Goal: Communication & Community: Answer question/provide support

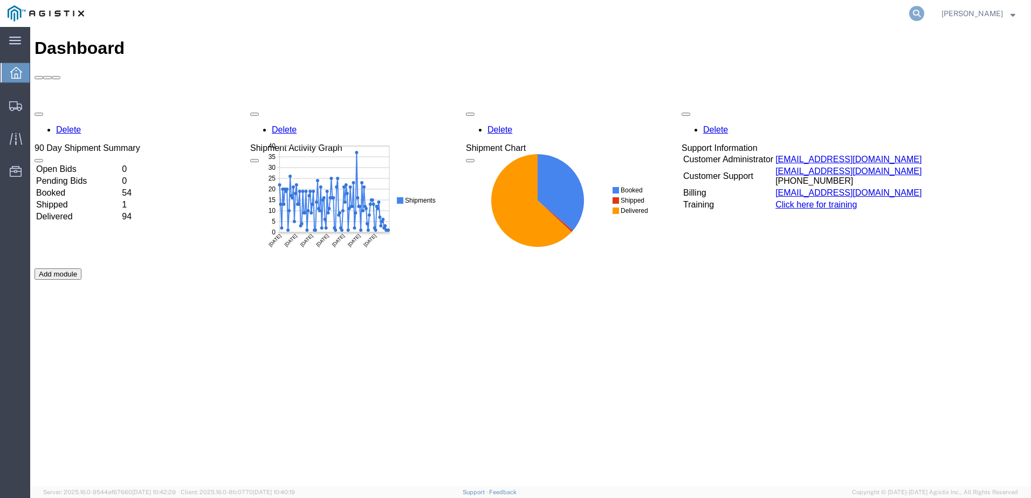
click at [924, 10] on icon at bounding box center [916, 13] width 15 height 15
click at [641, 13] on input "search" at bounding box center [745, 14] width 328 height 26
paste input "523679281"
type input "523679281"
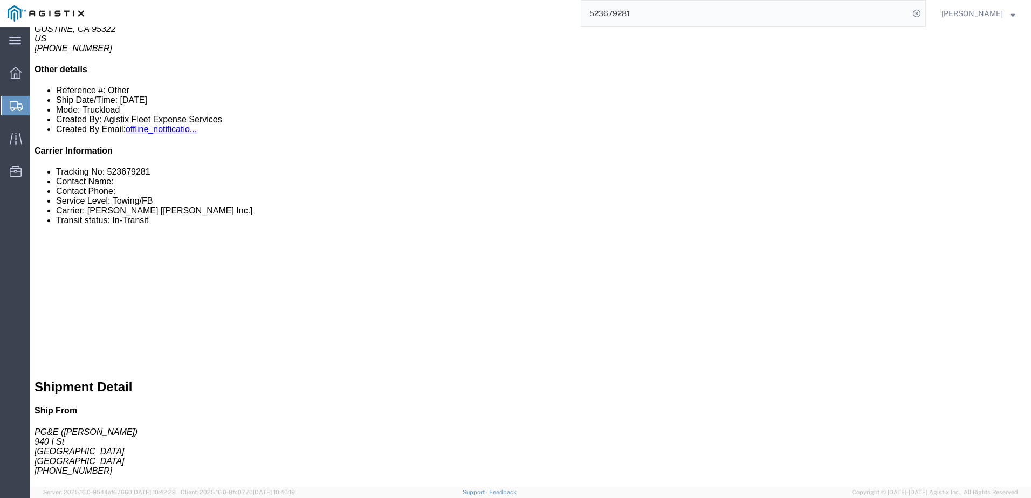
scroll to position [323, 0]
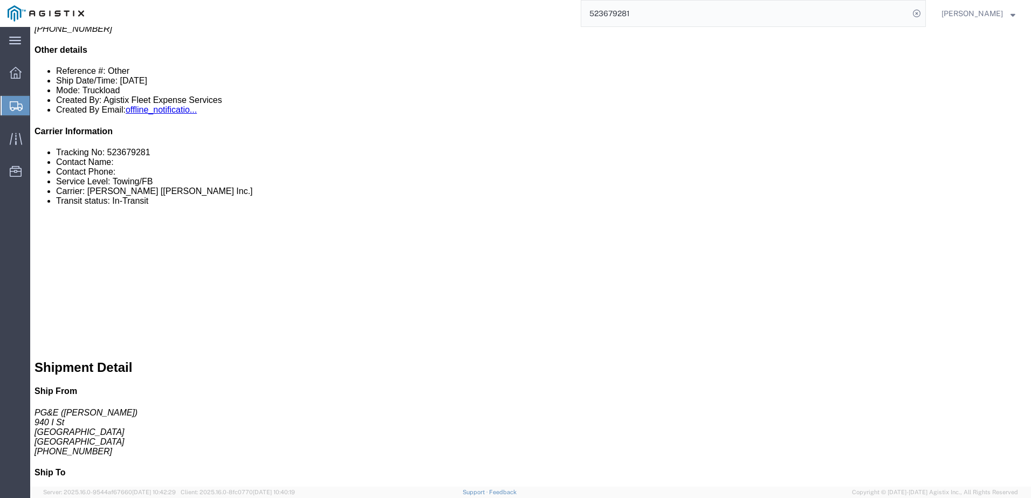
click link "Documents"
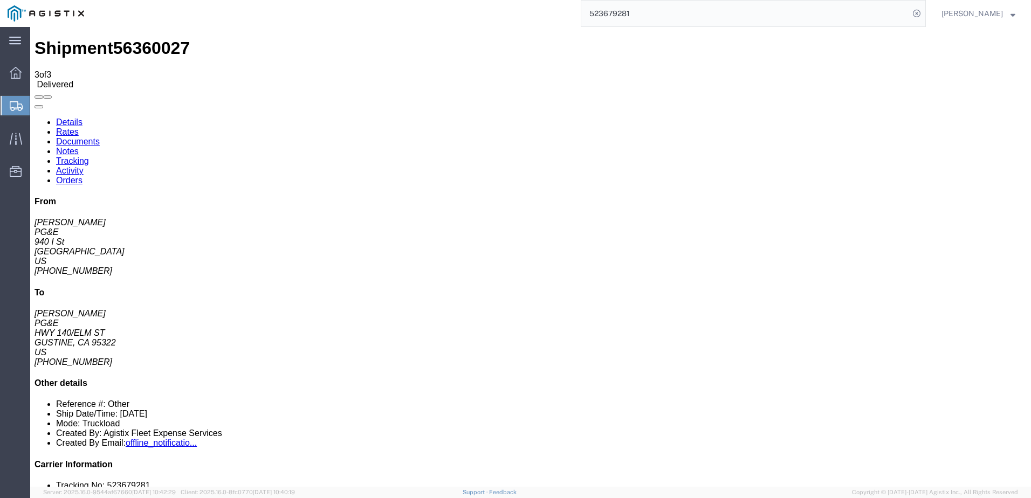
drag, startPoint x: 154, startPoint y: 156, endPoint x: 106, endPoint y: 149, distance: 49.0
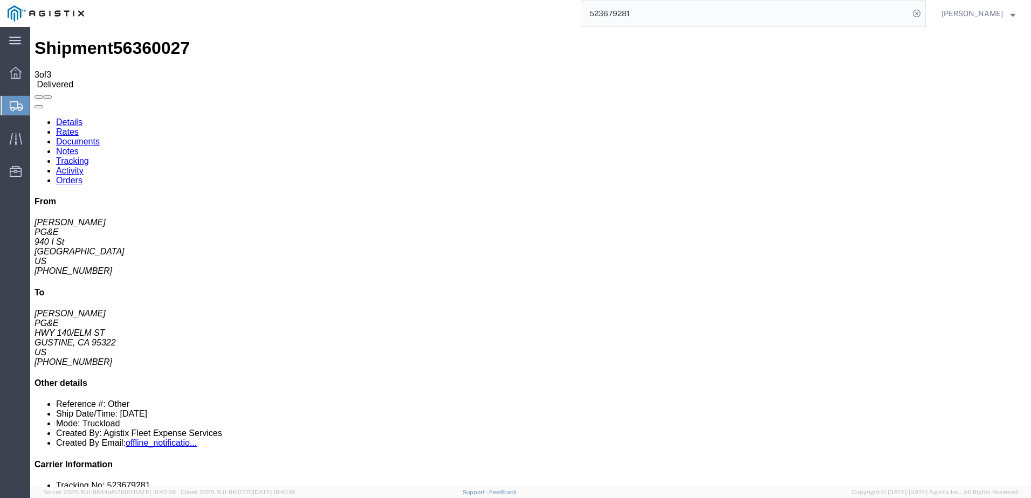
click at [39, 97] on span at bounding box center [39, 97] width 0 height 0
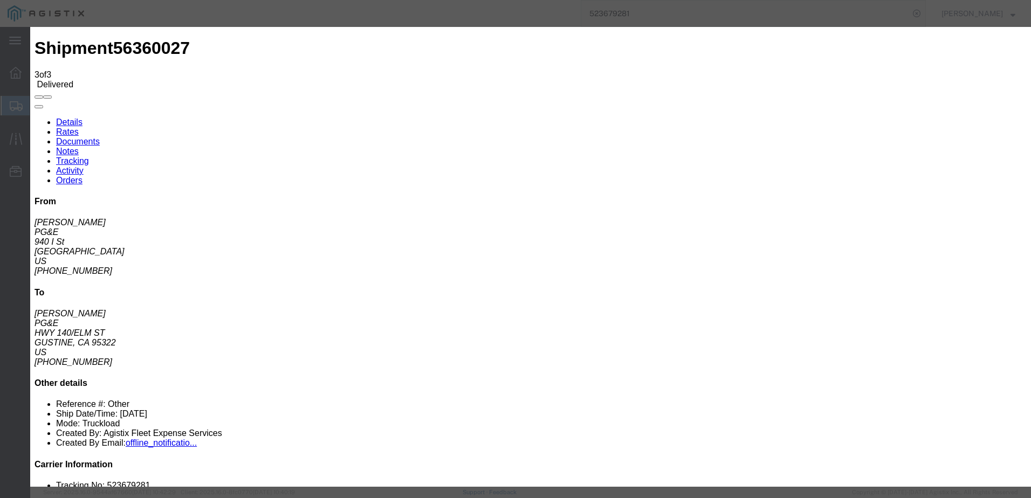
type input "[EMAIL_ADDRESS][DOMAIN_NAME]"
checkbox input "true"
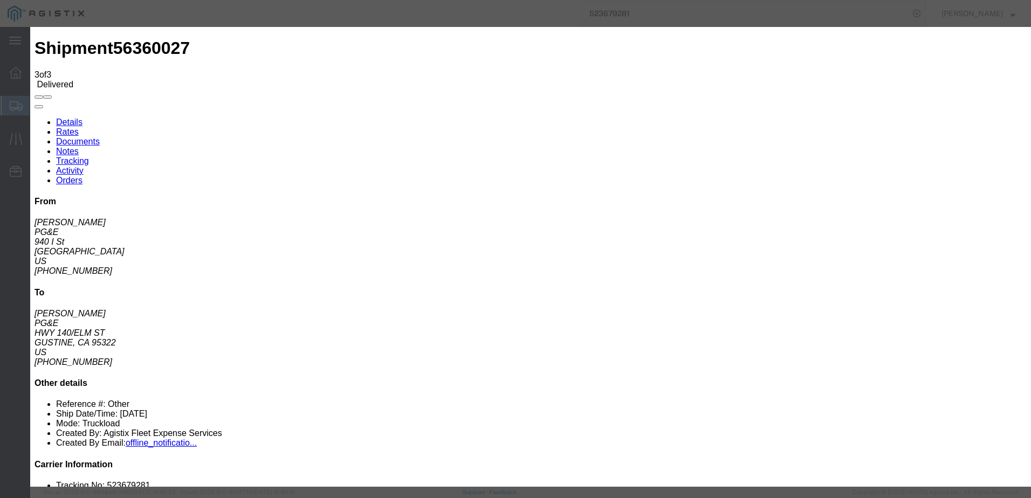
checkbox input "false"
type textarea "This is showing Delivered, but still needs the [PERSON_NAME]"
checkbox input "true"
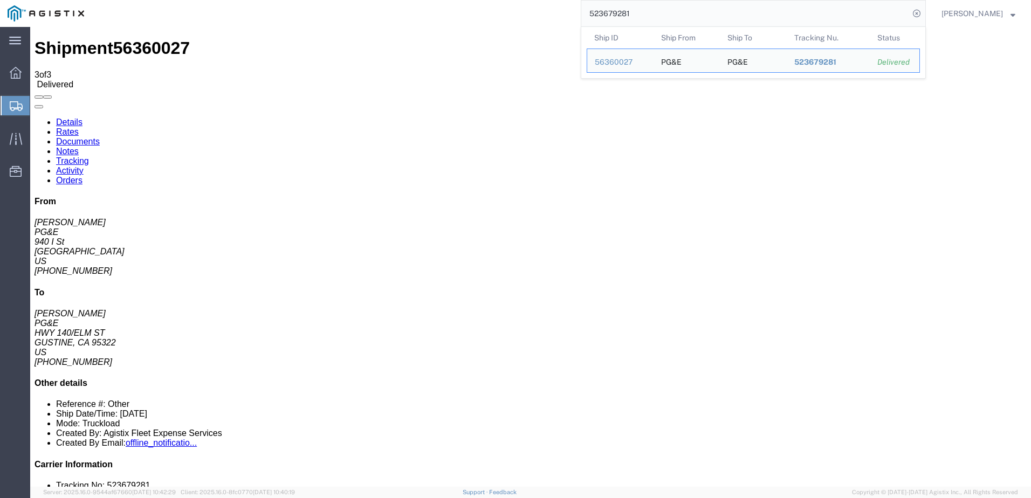
drag, startPoint x: 656, startPoint y: 12, endPoint x: 585, endPoint y: 10, distance: 70.6
click at [585, 10] on div "523679281 Ship ID Ship From Ship To Tracking Nu. Status Ship ID 56360027 Ship F…" at bounding box center [509, 13] width 834 height 27
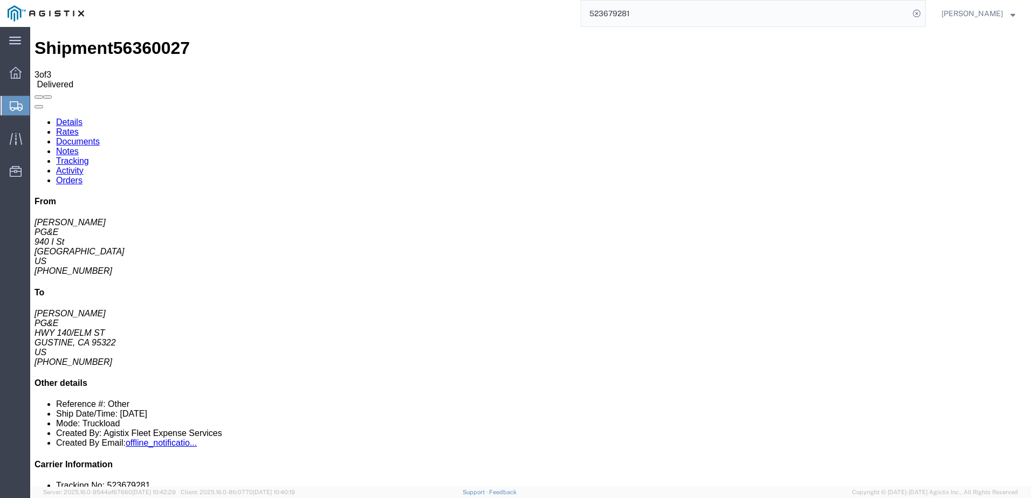
paste input "957617"
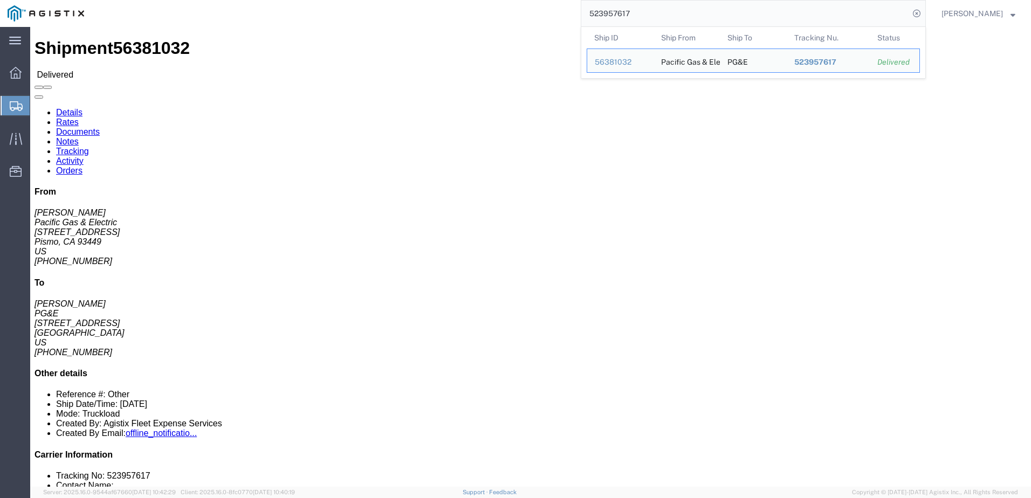
drag, startPoint x: 692, startPoint y: 8, endPoint x: 606, endPoint y: 6, distance: 85.7
click at [606, 6] on input "523957617" at bounding box center [745, 14] width 328 height 26
paste input "4940022"
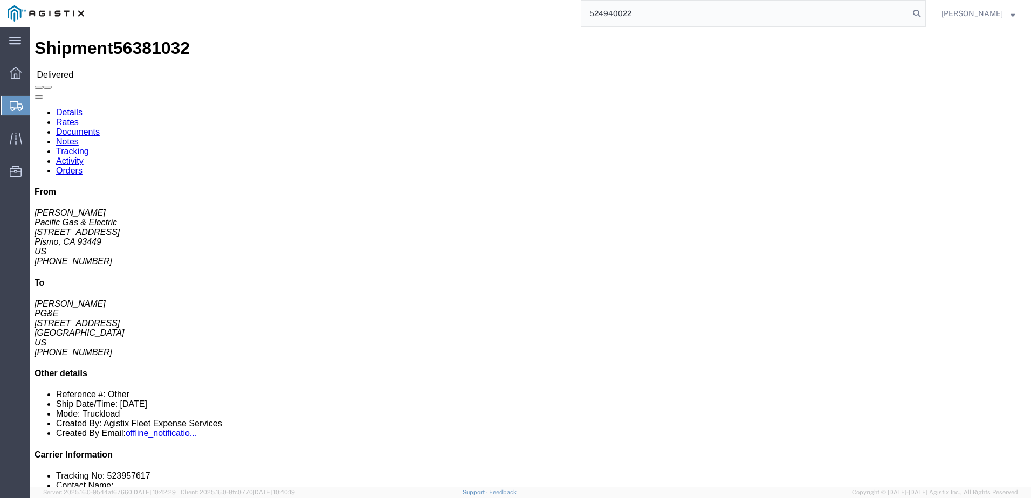
type input "524940022"
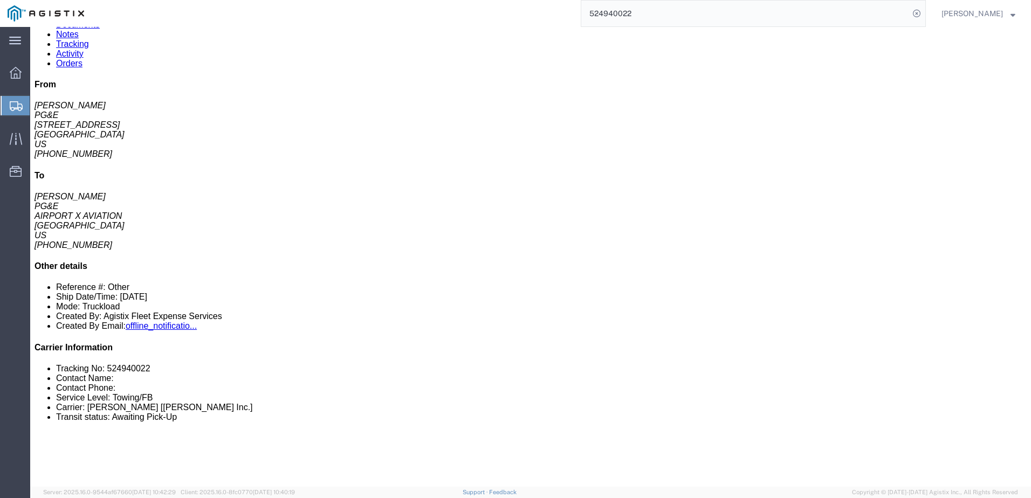
scroll to position [107, 0]
